Goal: Information Seeking & Learning: Learn about a topic

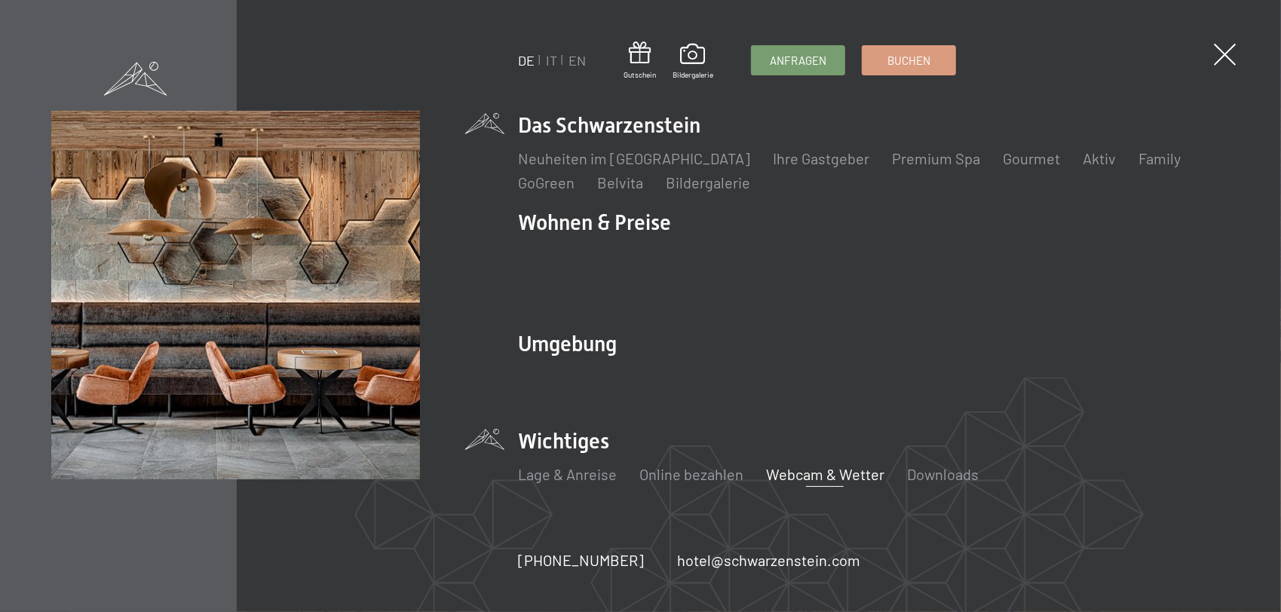
click at [804, 465] on link "Webcam & Wetter" at bounding box center [825, 474] width 118 height 18
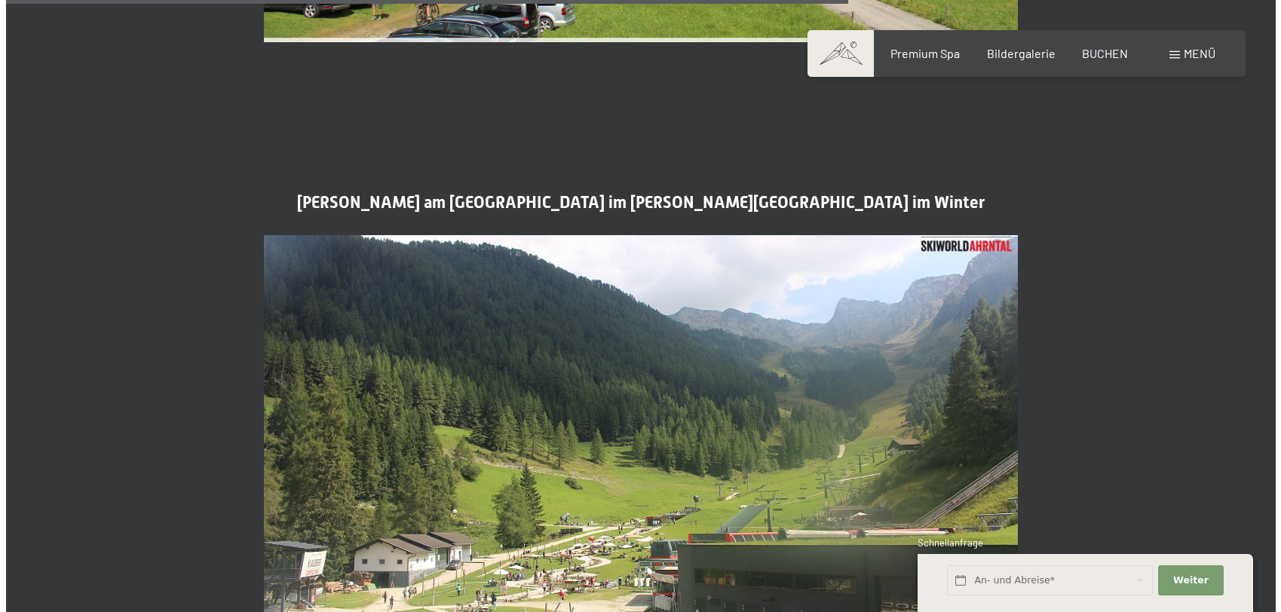
scroll to position [3686, 0]
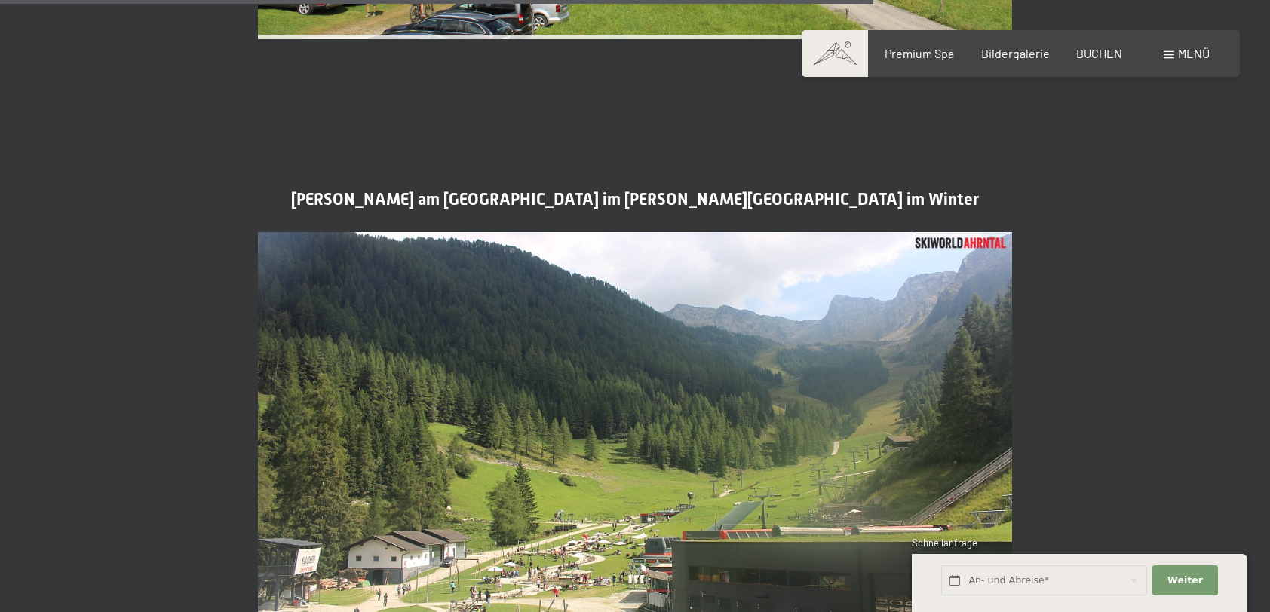
click at [1199, 52] on span "Menü" at bounding box center [1194, 53] width 32 height 14
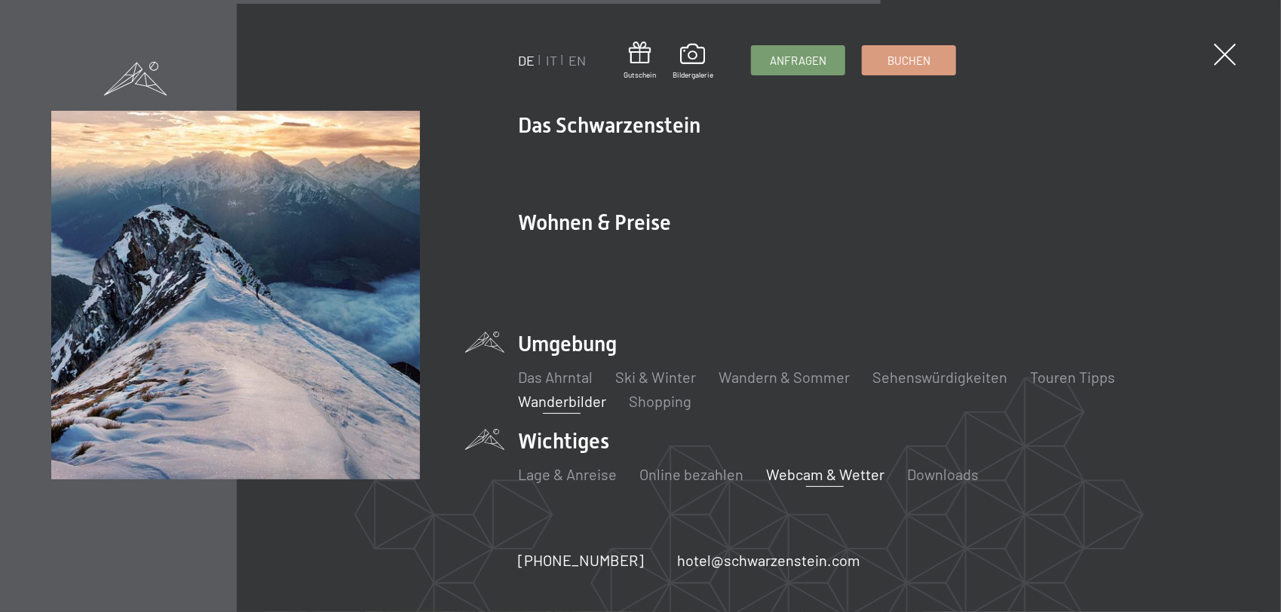
click at [594, 392] on link "Wanderbilder" at bounding box center [562, 401] width 88 height 18
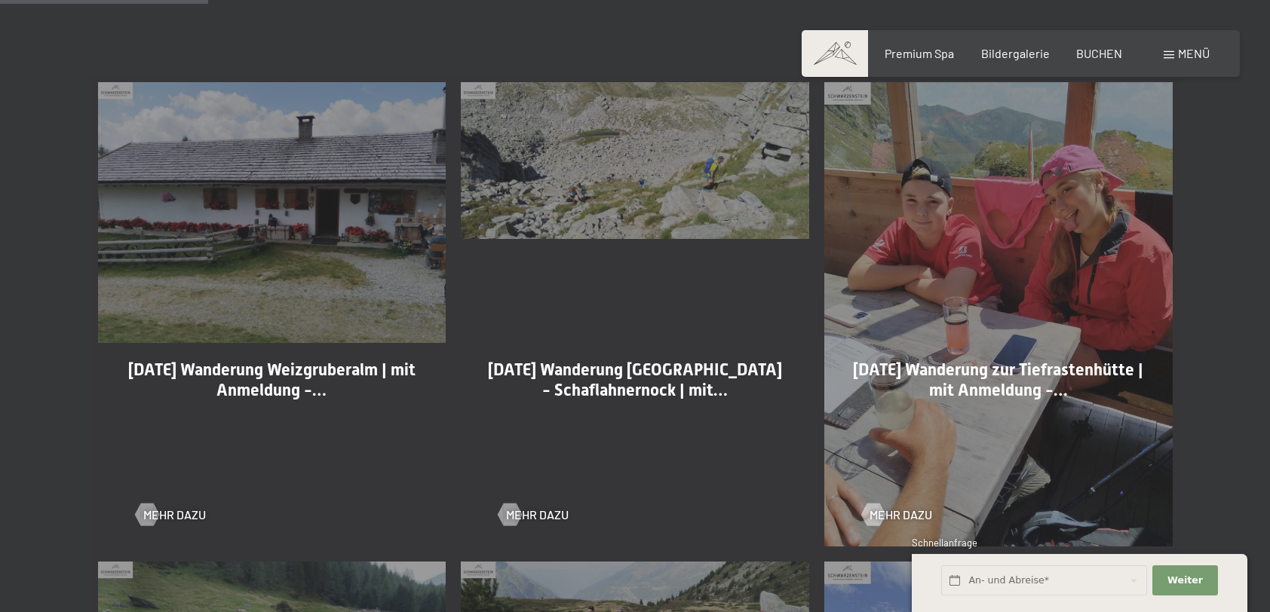
scroll to position [754, 0]
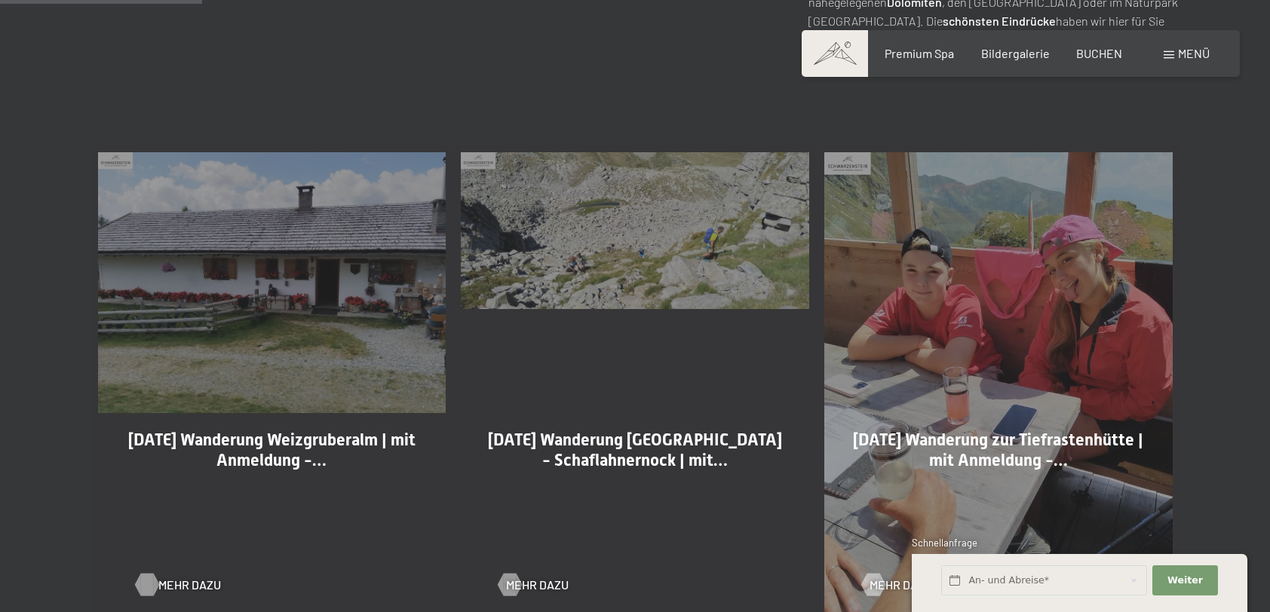
click at [159, 585] on span "Mehr dazu" at bounding box center [189, 585] width 63 height 17
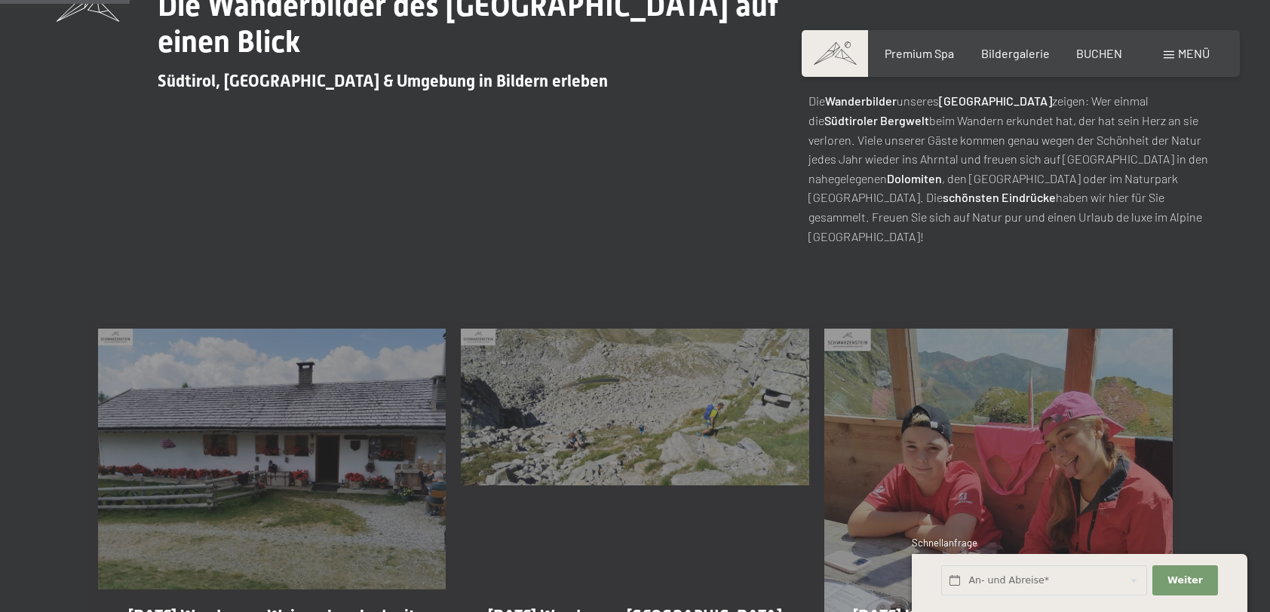
scroll to position [452, 0]
